Goal: Entertainment & Leisure: Consume media (video, audio)

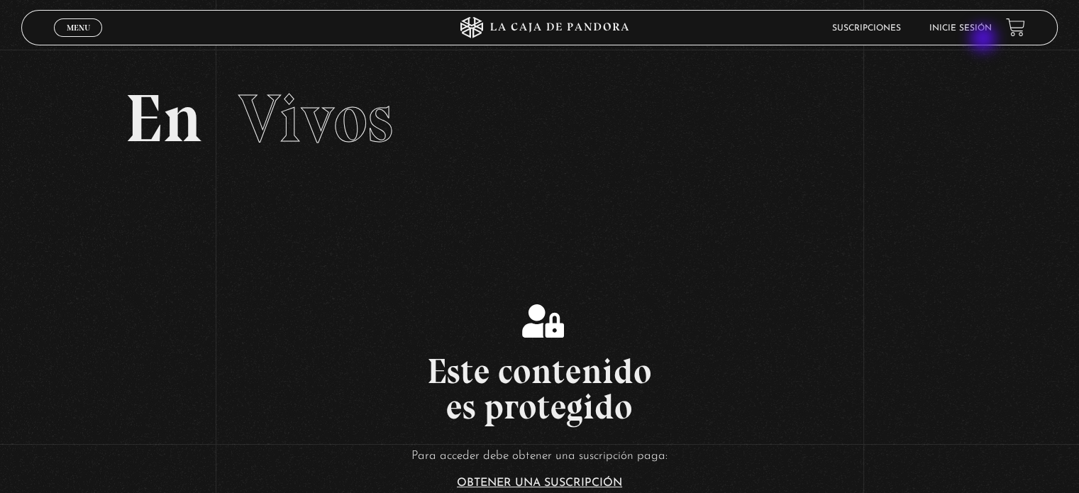
click at [985, 38] on header "Menu Cerrar Suscripciones Inicie sesión" at bounding box center [539, 27] width 1036 height 35
click at [982, 31] on link "Inicie sesión" at bounding box center [960, 28] width 62 height 9
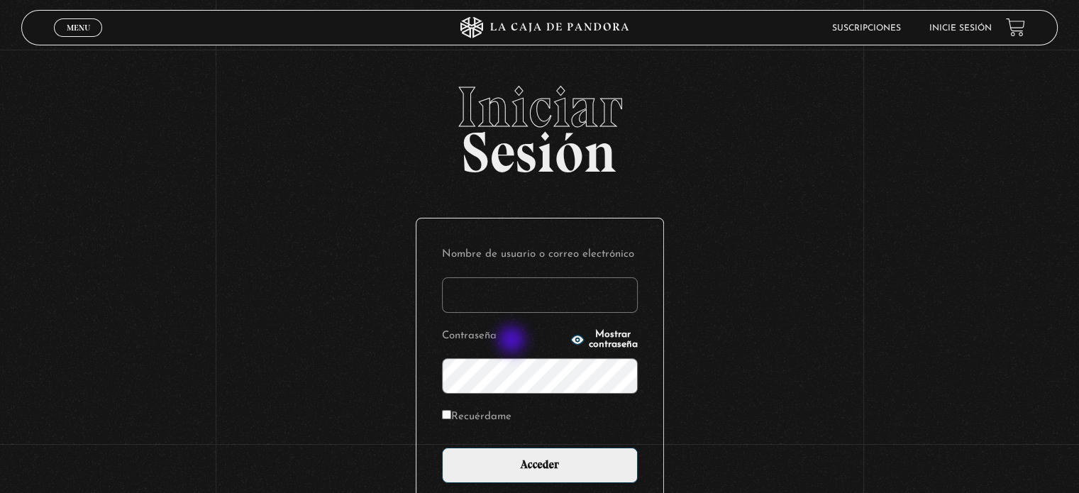
type input "jenifer.leandro.hernandez@mep.go.cr"
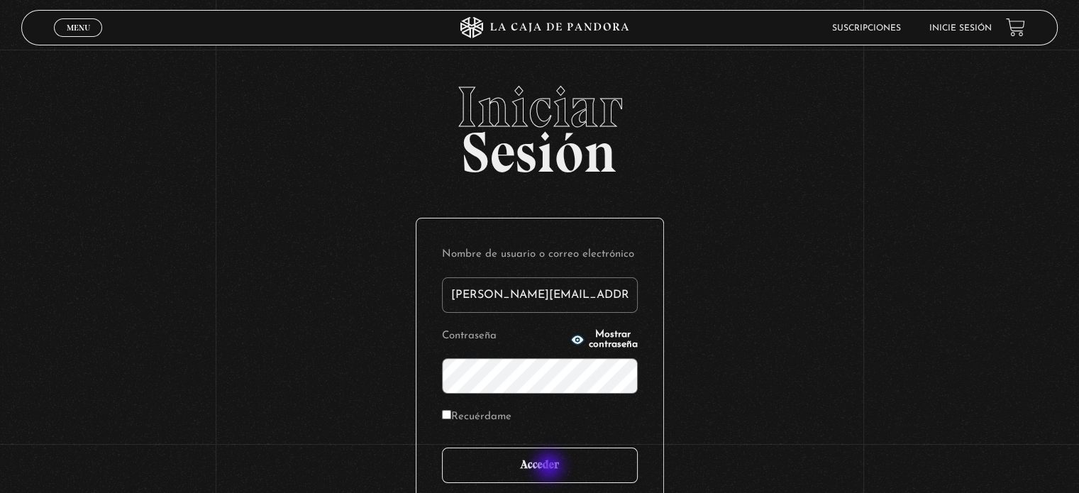
click at [550, 467] on input "Acceder" at bounding box center [540, 465] width 196 height 35
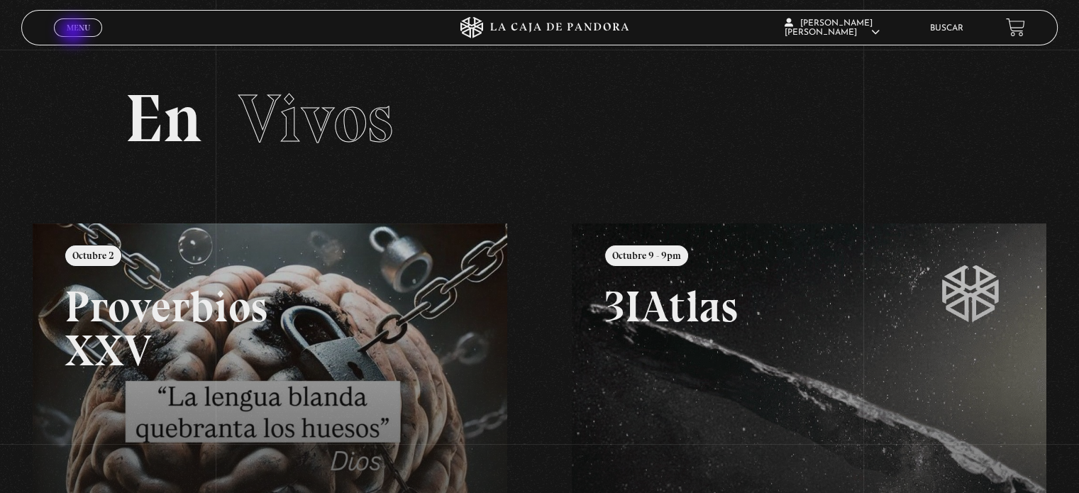
click at [74, 33] on link "Menu Cerrar" at bounding box center [78, 27] width 48 height 18
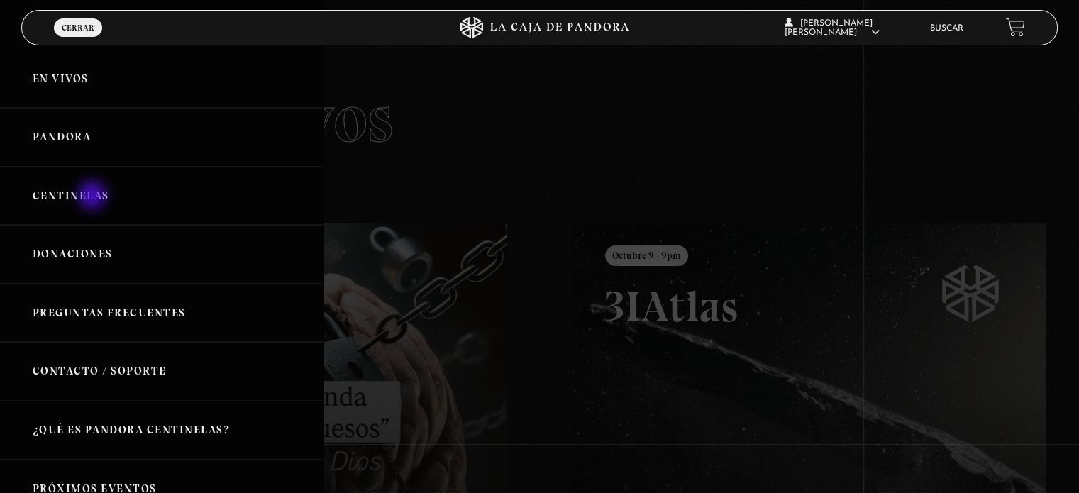
click at [94, 196] on link "Centinelas" at bounding box center [161, 196] width 323 height 59
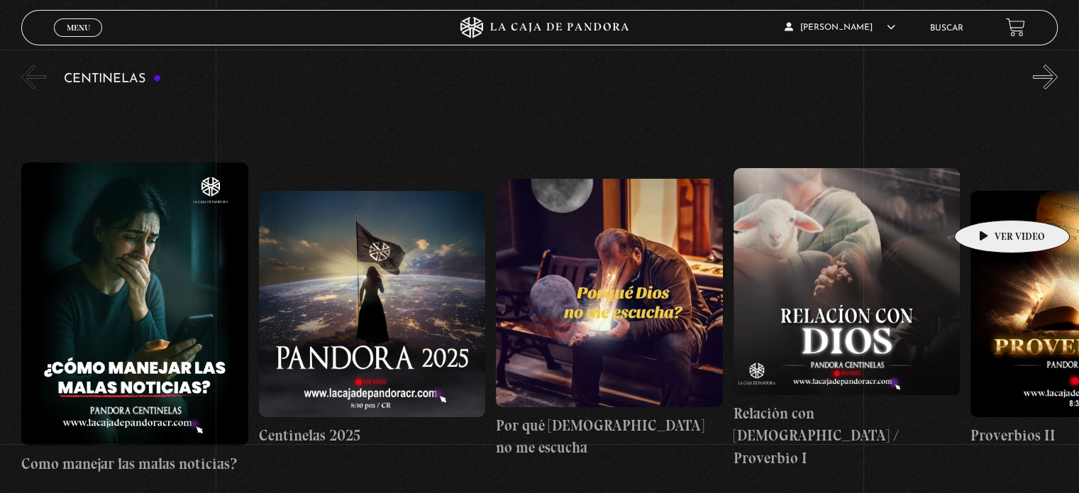
scroll to position [142, 0]
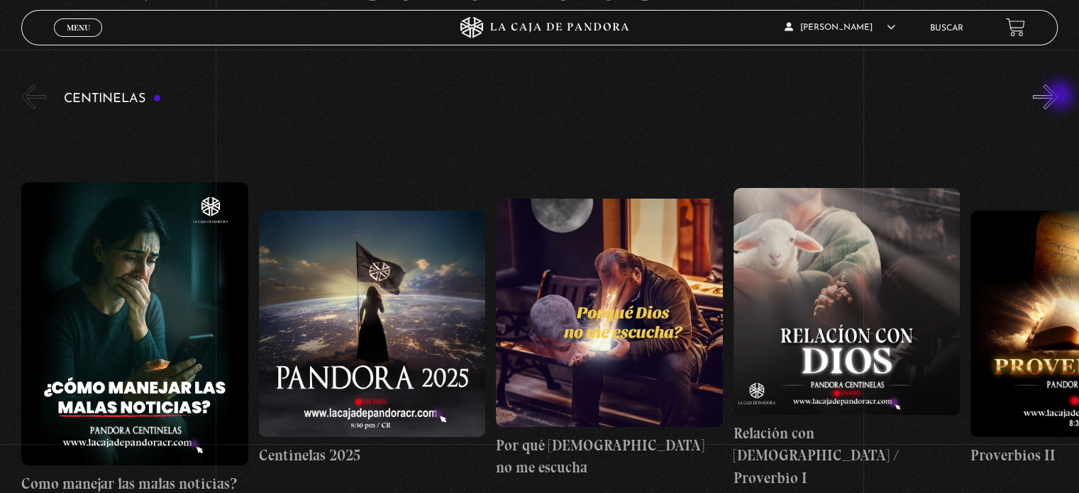
click at [1058, 96] on button "»" at bounding box center [1045, 96] width 25 height 25
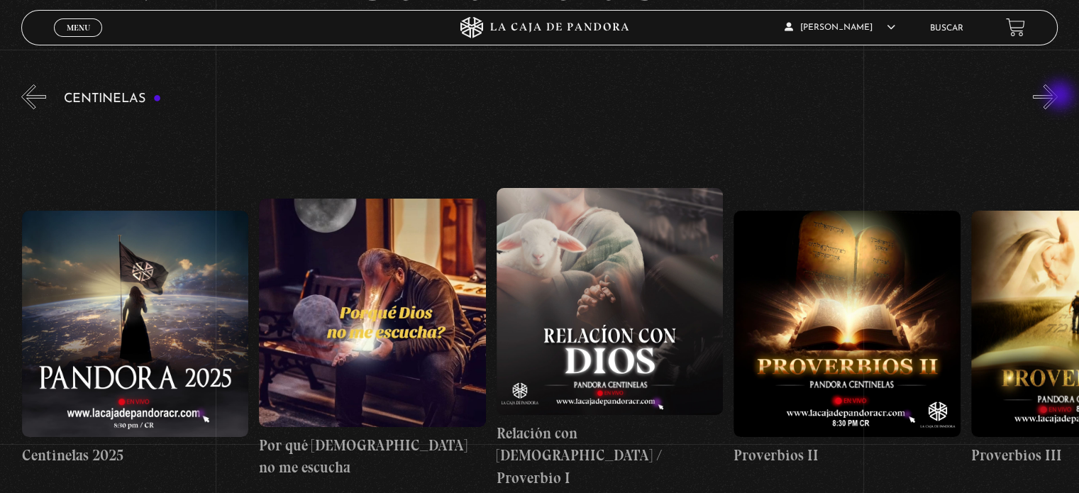
click at [1058, 96] on button "»" at bounding box center [1045, 96] width 25 height 25
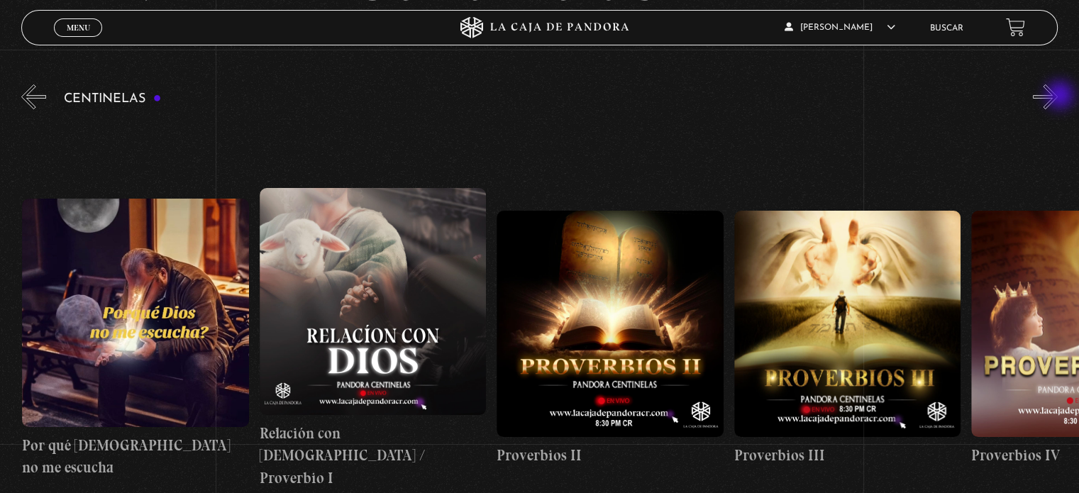
click at [1058, 96] on button "»" at bounding box center [1045, 96] width 25 height 25
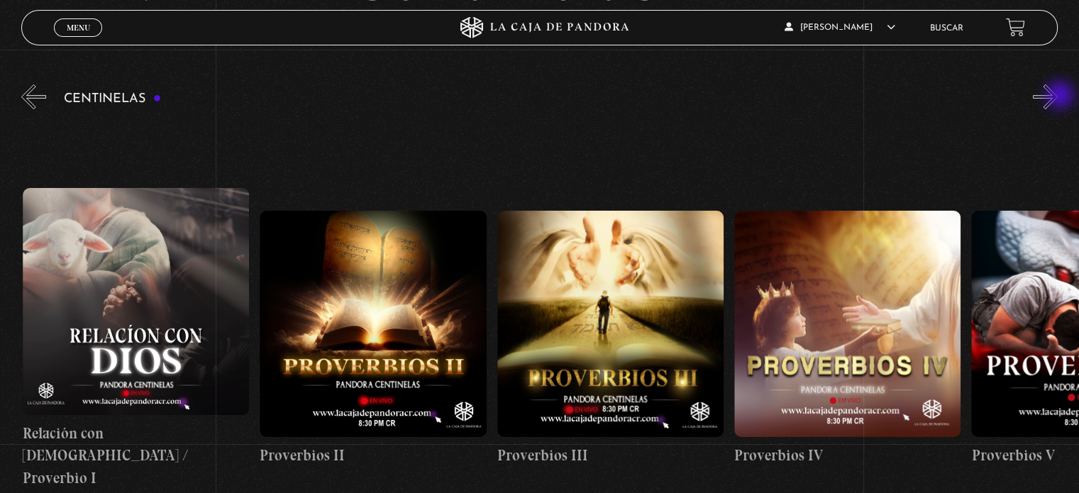
click at [1058, 96] on button "»" at bounding box center [1045, 96] width 25 height 25
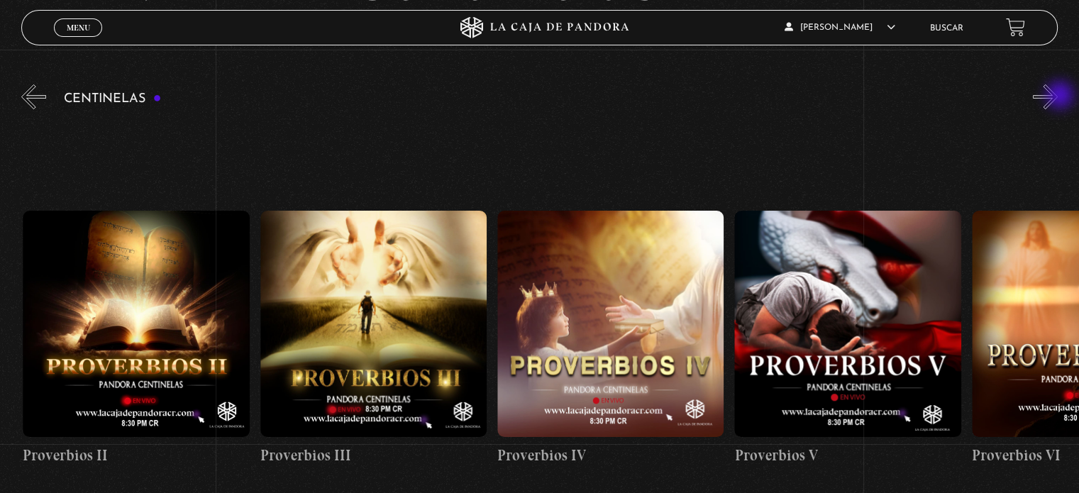
click at [1058, 96] on button "»" at bounding box center [1045, 96] width 25 height 25
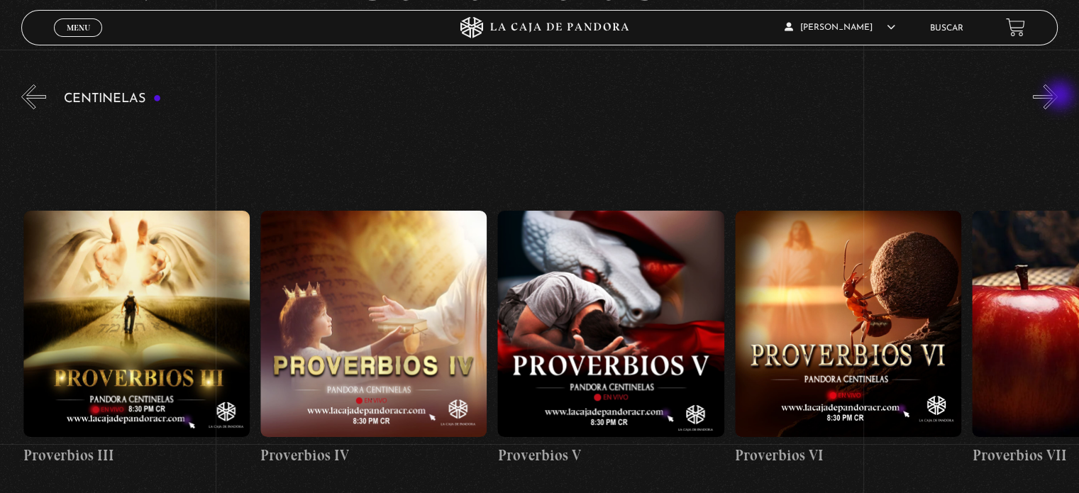
click at [1058, 96] on button "»" at bounding box center [1045, 96] width 25 height 25
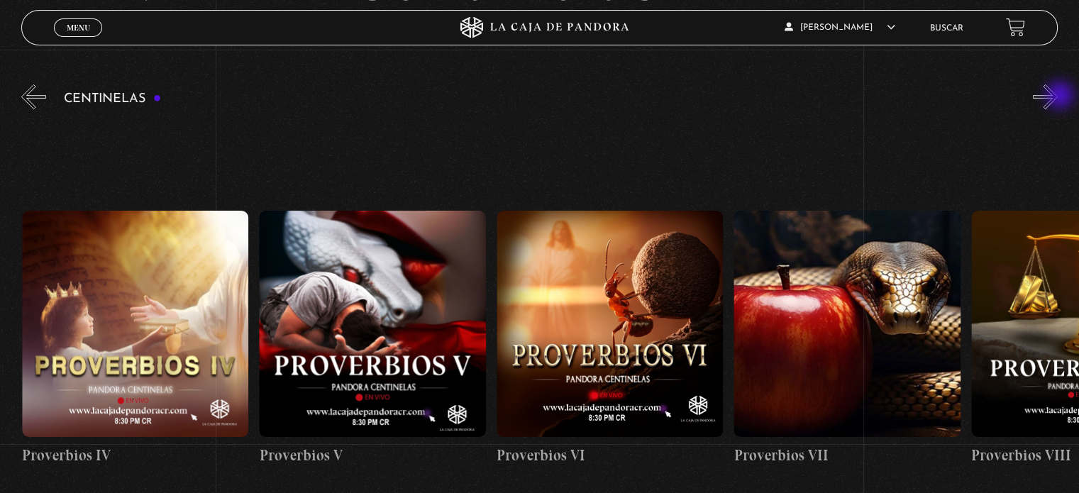
click at [1058, 96] on button "»" at bounding box center [1045, 96] width 25 height 25
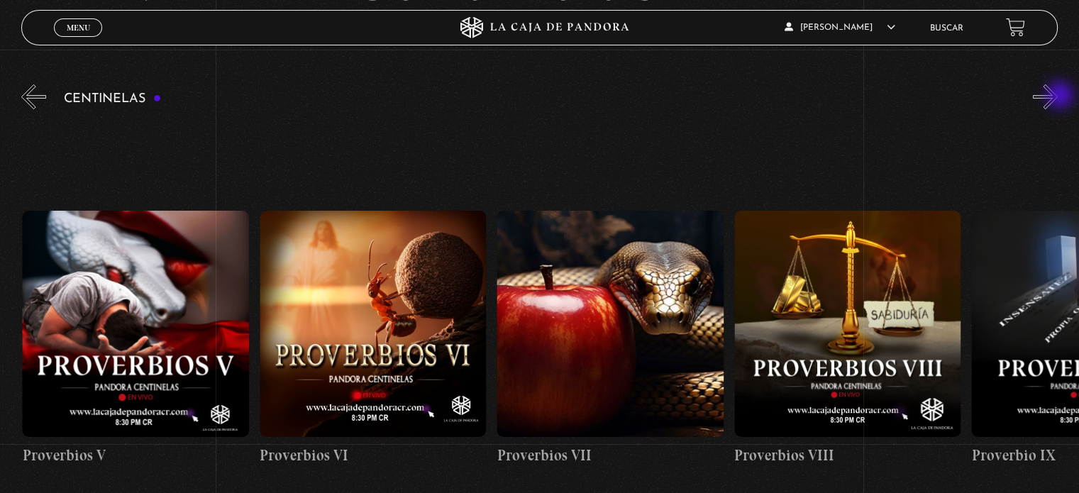
click at [1058, 96] on button "»" at bounding box center [1045, 96] width 25 height 25
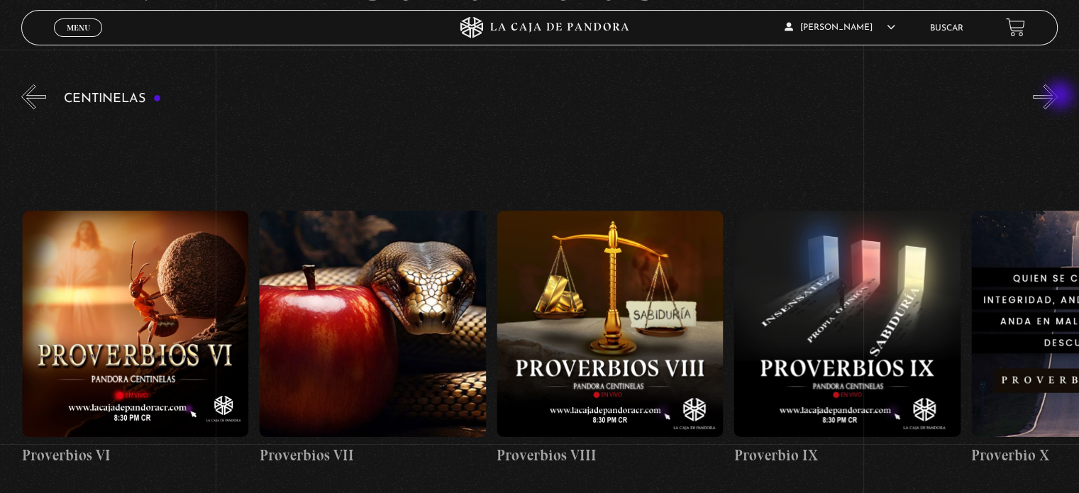
click at [1058, 96] on button "»" at bounding box center [1045, 96] width 25 height 25
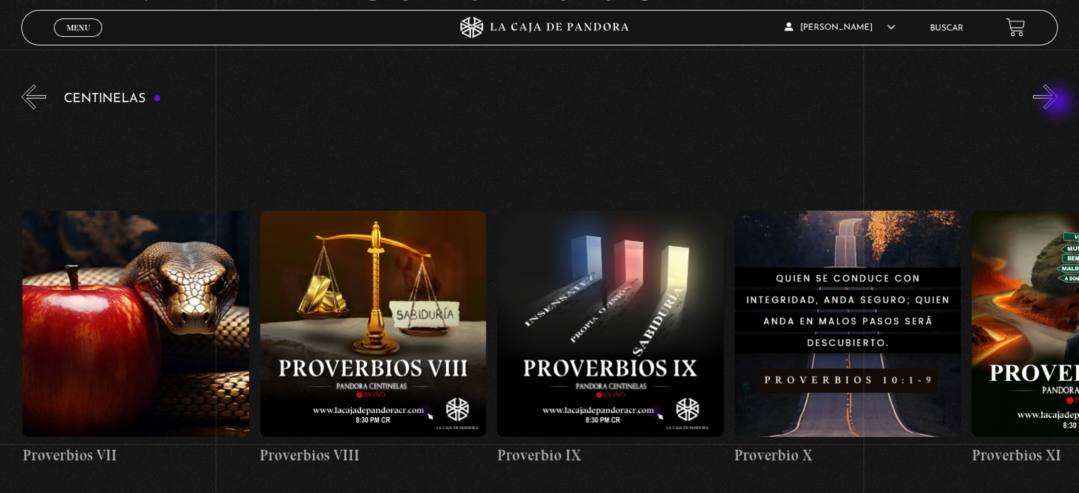
scroll to position [0, 2135]
click at [633, 294] on figure at bounding box center [609, 324] width 226 height 226
click at [618, 318] on figure at bounding box center [609, 324] width 226 height 226
click at [610, 231] on figure at bounding box center [609, 324] width 226 height 226
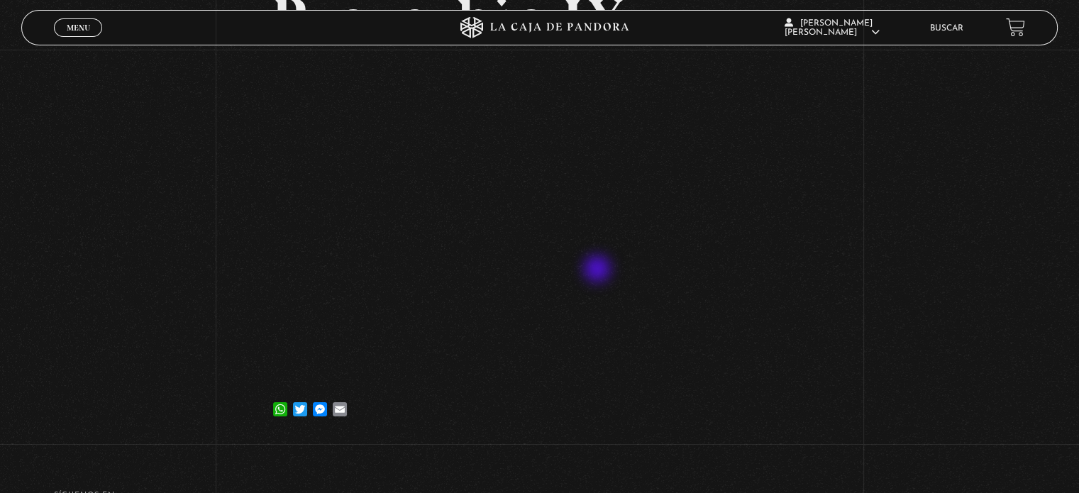
scroll to position [142, 0]
